Goal: Find specific page/section: Find specific page/section

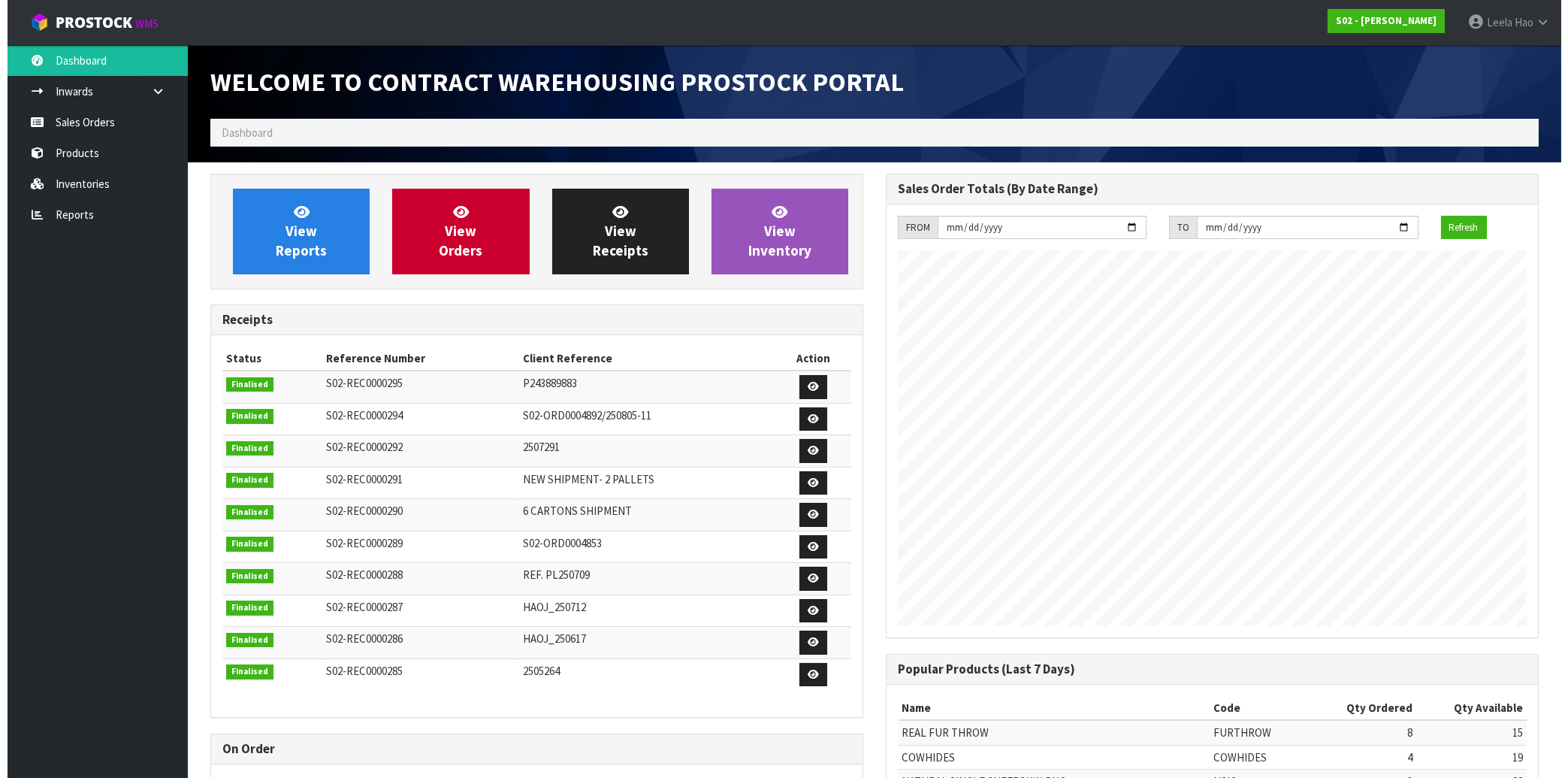
scroll to position [833, 674]
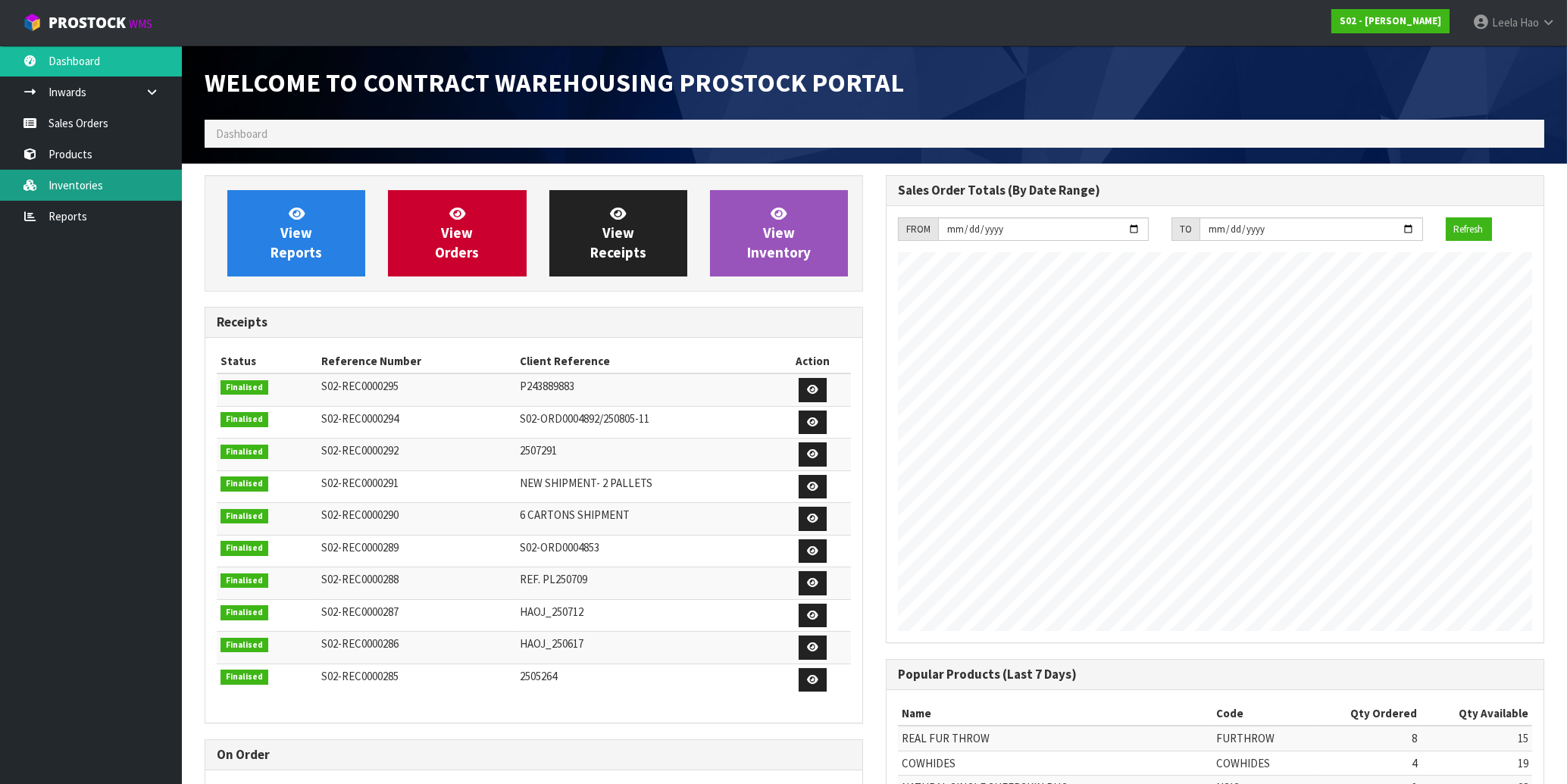
click at [96, 181] on link "Inventories" at bounding box center [90, 186] width 182 height 31
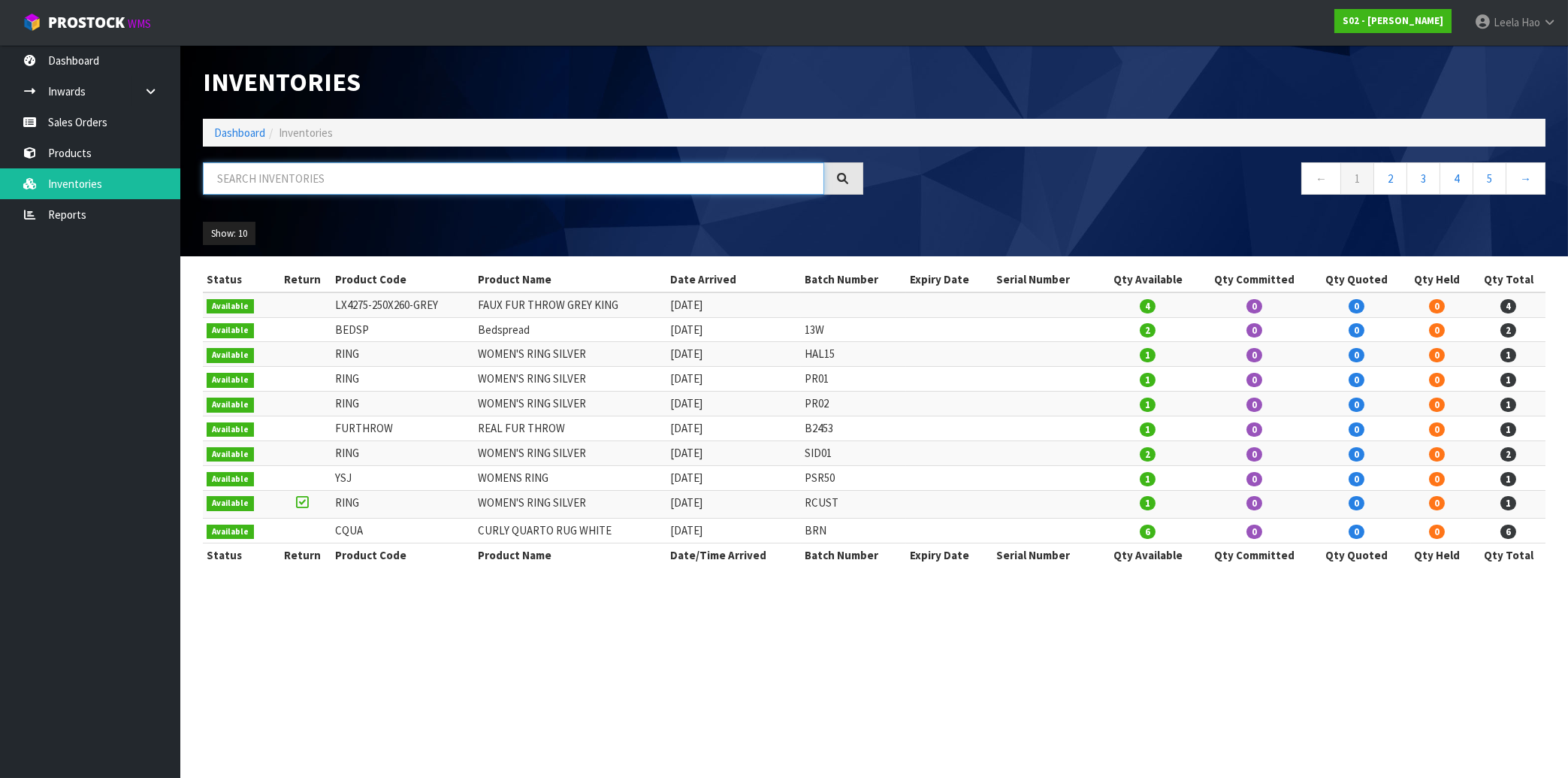
click at [370, 174] on input "text" at bounding box center [513, 178] width 621 height 33
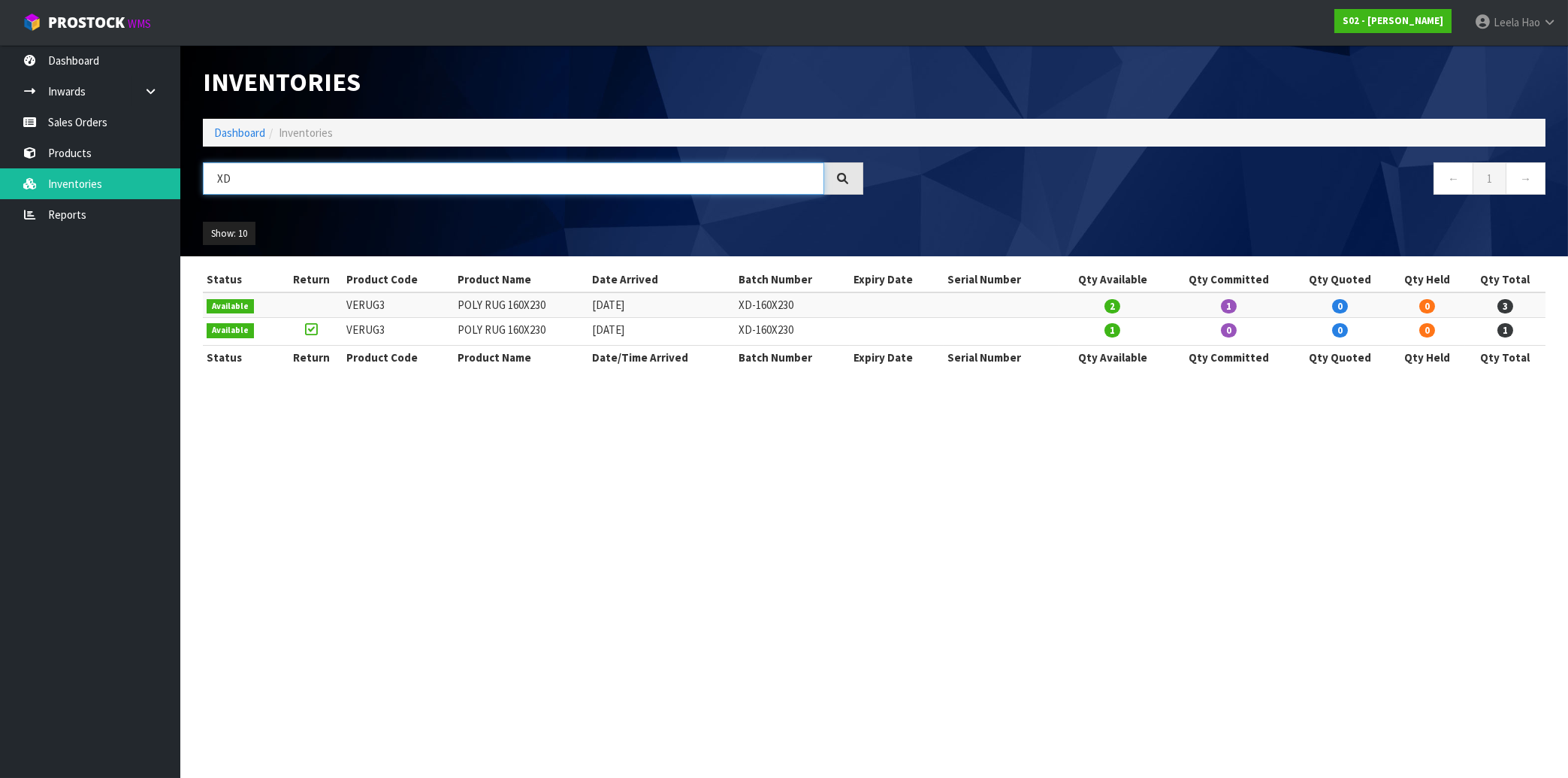
type input "X"
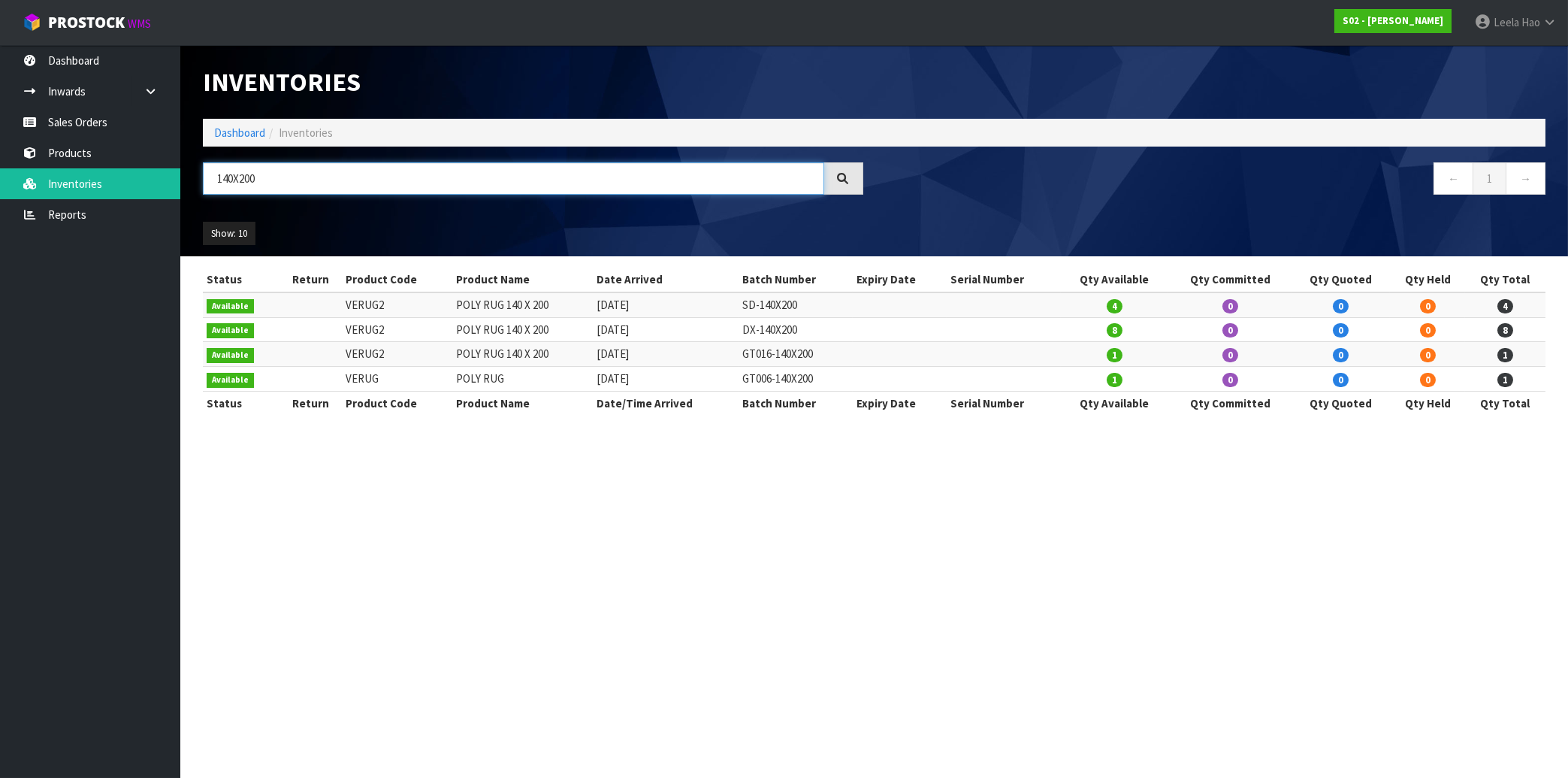
type input "140X200"
click at [64, 128] on link "Sales Orders" at bounding box center [90, 122] width 180 height 31
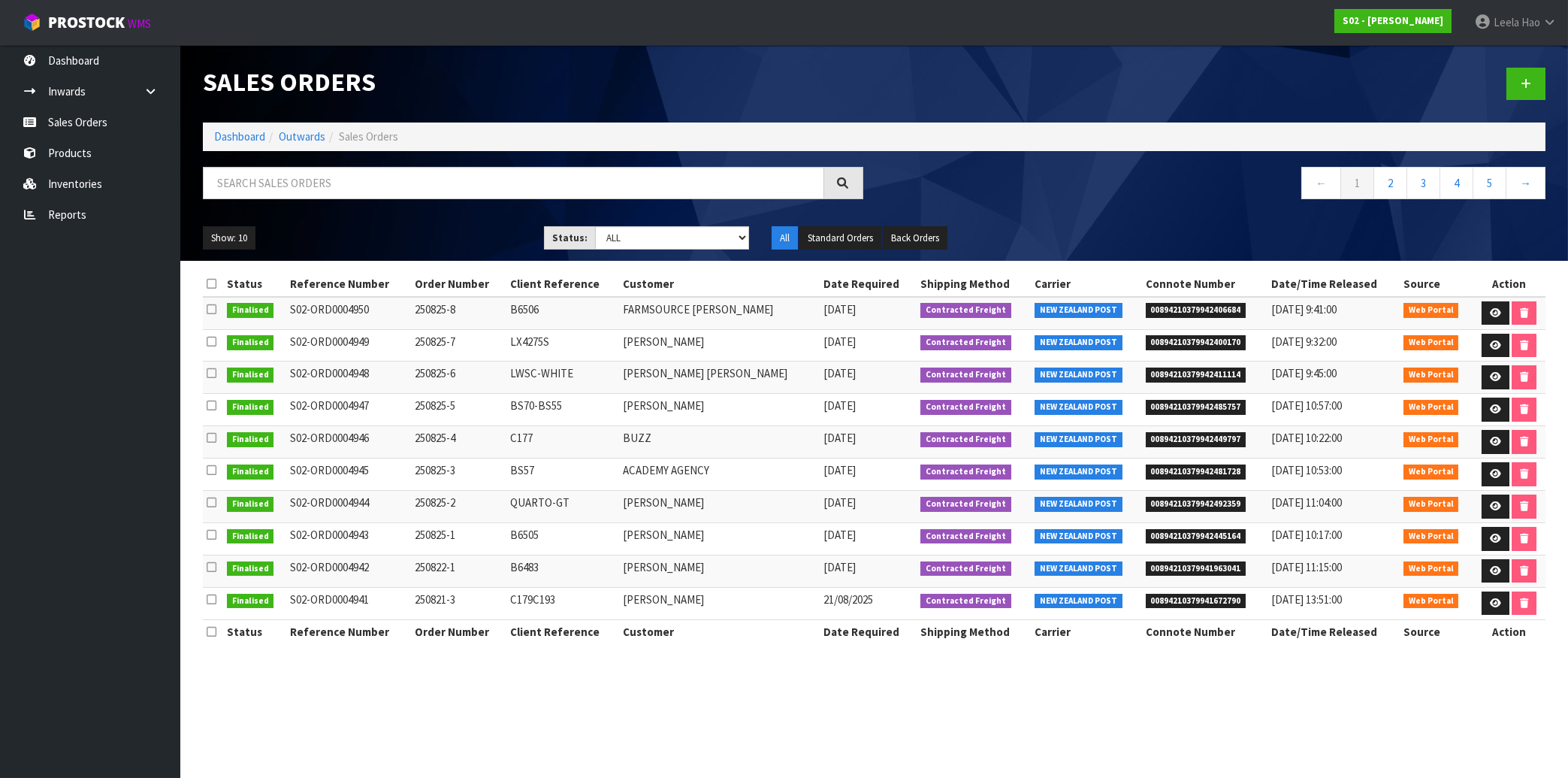
click at [1184, 378] on span "00894210379942411114" at bounding box center [1197, 375] width 101 height 15
copy span "00894210379942411114"
click at [1200, 411] on span "00894210379942485757" at bounding box center [1197, 407] width 101 height 15
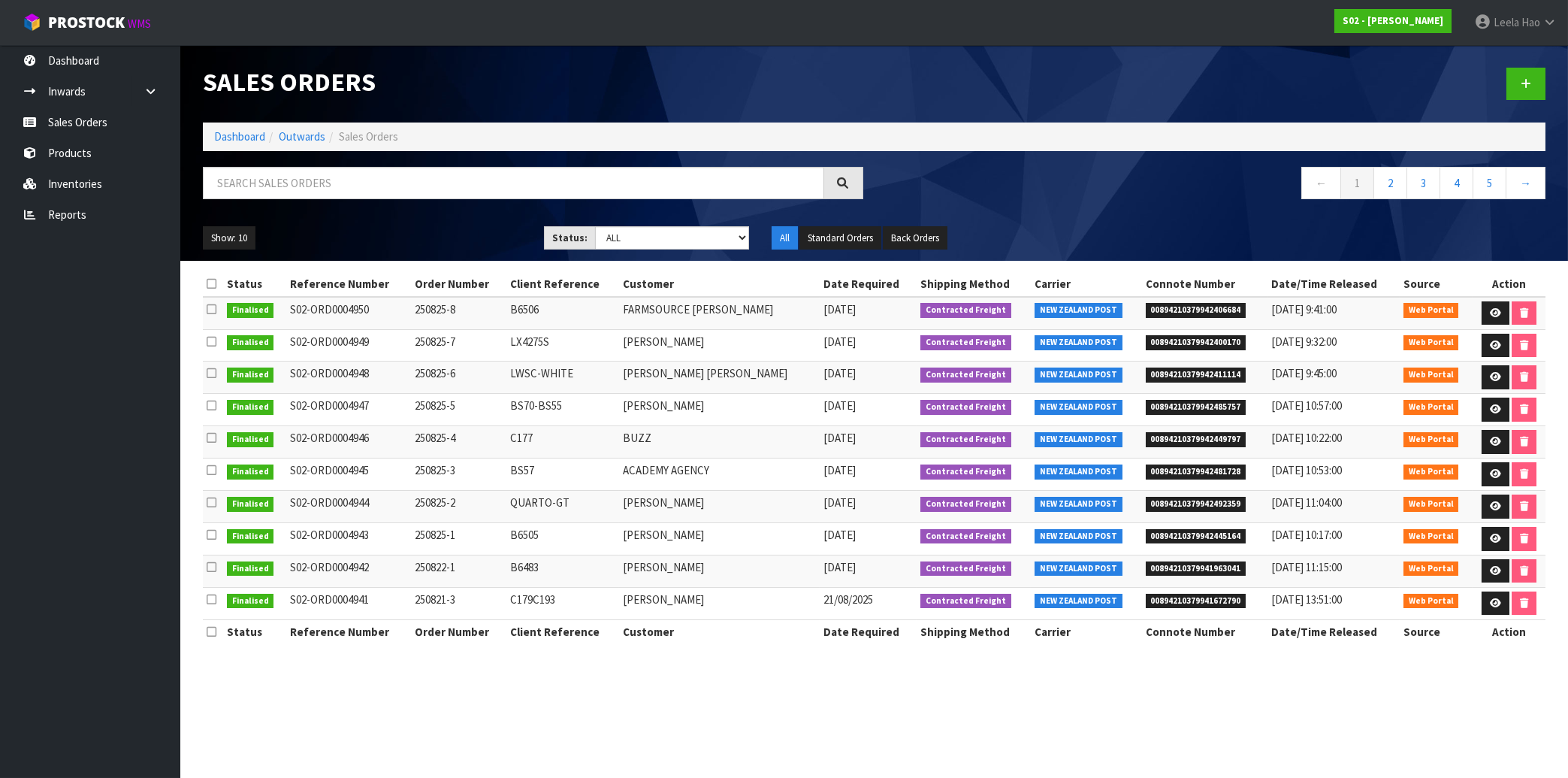
click at [1187, 440] on span "00894210379942449797" at bounding box center [1197, 439] width 101 height 15
click at [1161, 471] on span "00894210379942481728" at bounding box center [1197, 472] width 101 height 15
click at [1172, 503] on span "00894210379942492359" at bounding box center [1197, 504] width 101 height 15
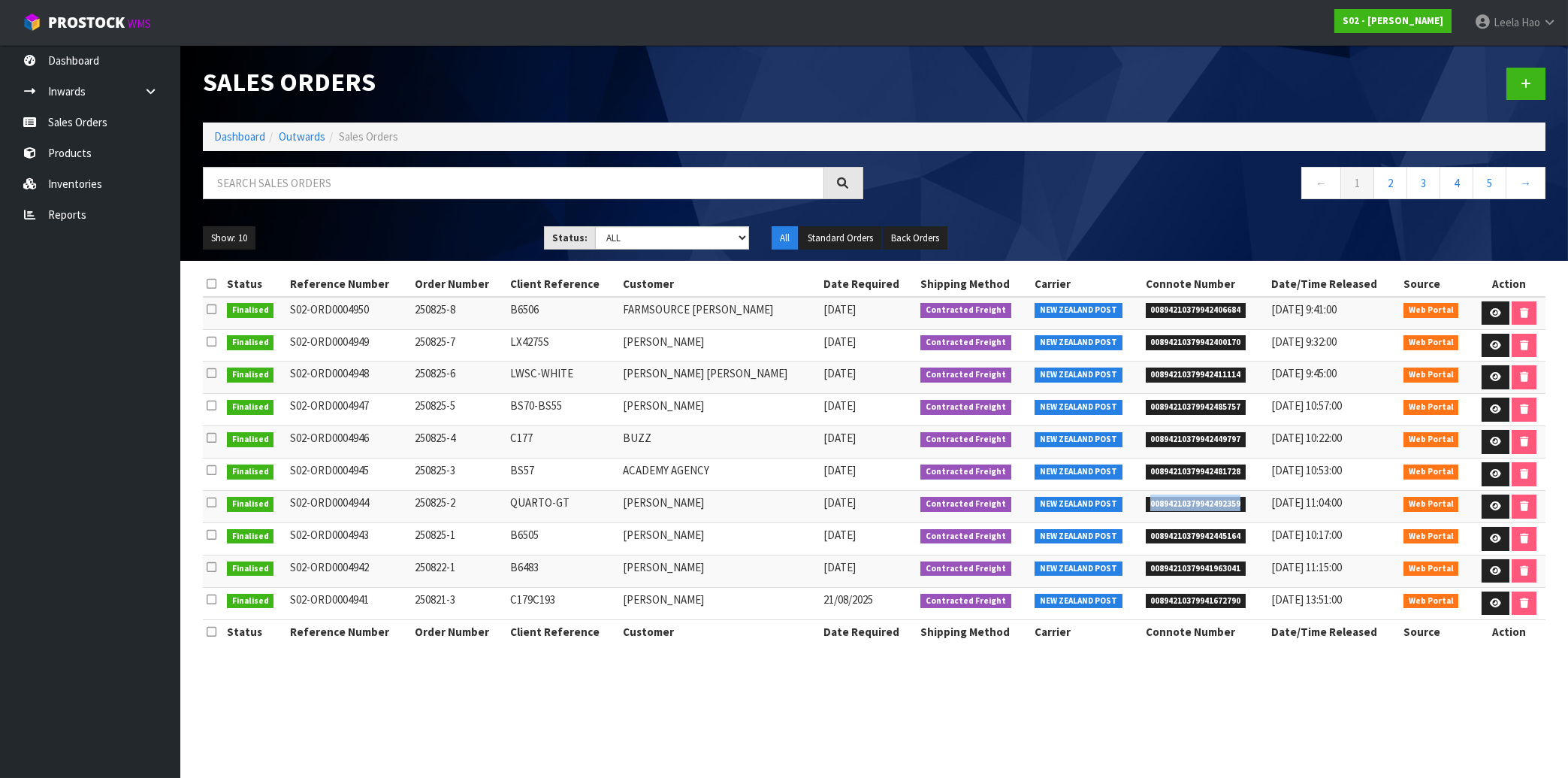
click at [1172, 503] on span "00894210379942492359" at bounding box center [1197, 504] width 101 height 15
click at [1206, 535] on span "00894210379942445164" at bounding box center [1197, 537] width 101 height 15
click at [1172, 568] on span "00894210379941963041" at bounding box center [1197, 569] width 101 height 15
